Goal: Task Accomplishment & Management: Use online tool/utility

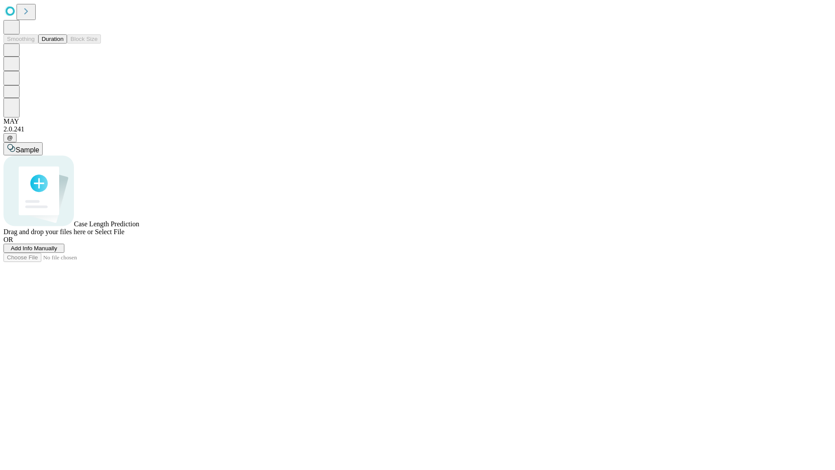
click at [64, 44] on button "Duration" at bounding box center [52, 38] width 29 height 9
click at [57, 251] on span "Add Info Manually" at bounding box center [34, 248] width 47 height 7
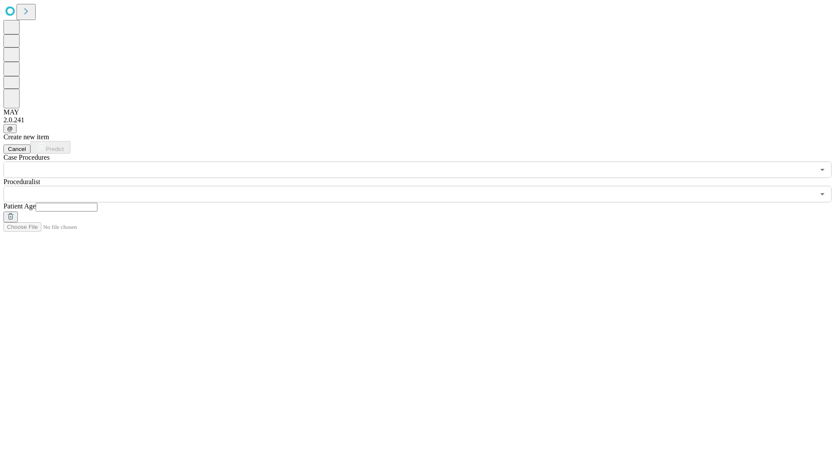
click at [97, 203] on input "text" at bounding box center [67, 207] width 62 height 9
type input "**"
click at [424, 186] on input "text" at bounding box center [408, 194] width 811 height 17
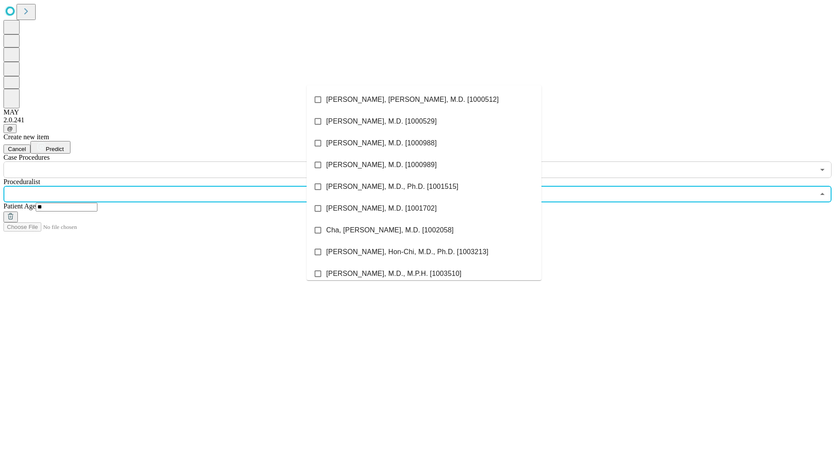
click at [424, 100] on li "[PERSON_NAME], [PERSON_NAME], M.D. [1000512]" at bounding box center [424, 100] width 235 height 22
click at [183, 161] on input "text" at bounding box center [408, 169] width 811 height 17
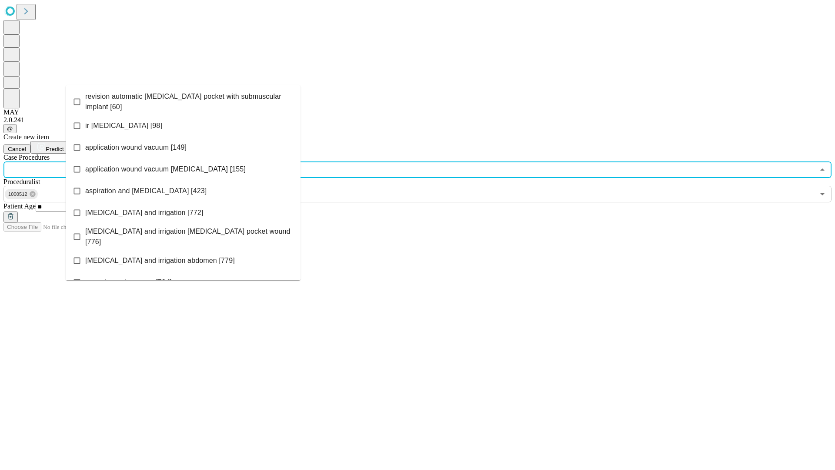
click at [183, 100] on span "revision automatic [MEDICAL_DATA] pocket with submuscular implant [60]" at bounding box center [189, 101] width 208 height 21
